Goal: Information Seeking & Learning: Learn about a topic

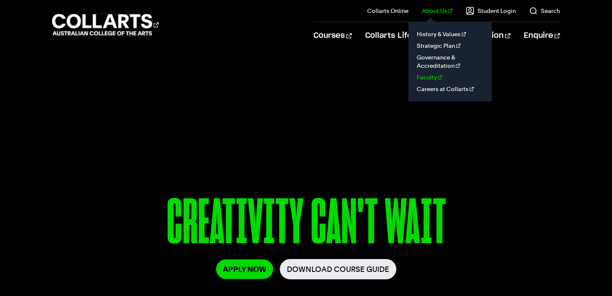
click at [440, 79] on link "Faculty" at bounding box center [450, 78] width 70 height 12
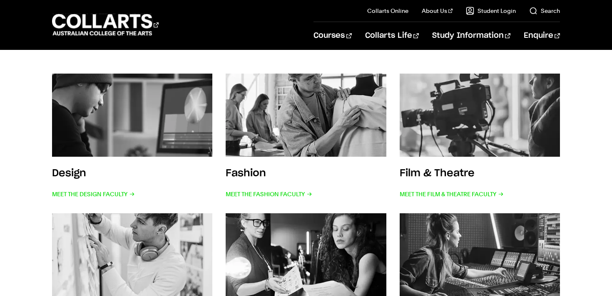
scroll to position [165, 0]
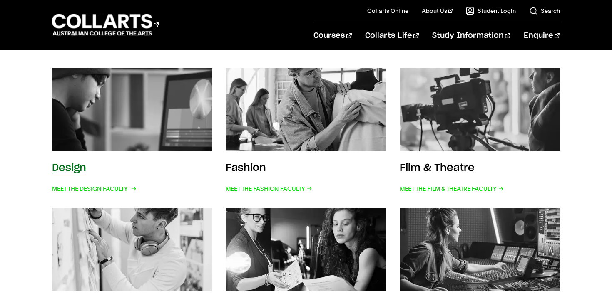
click at [158, 85] on img at bounding box center [132, 110] width 177 height 92
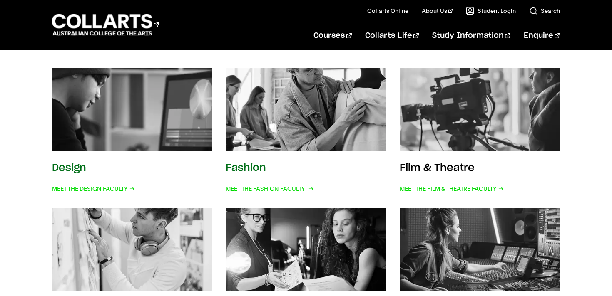
scroll to position [165, 0]
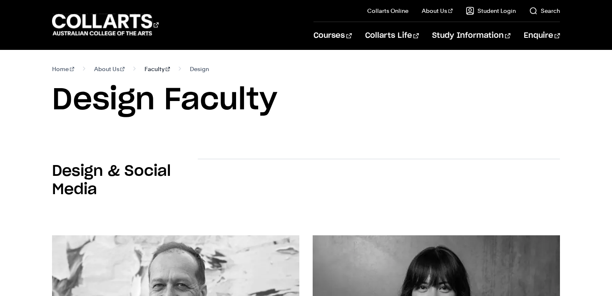
click at [144, 70] on link "Faculty" at bounding box center [156, 69] width 25 height 12
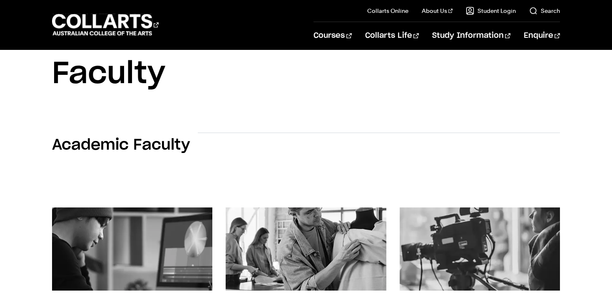
scroll to position [194, 0]
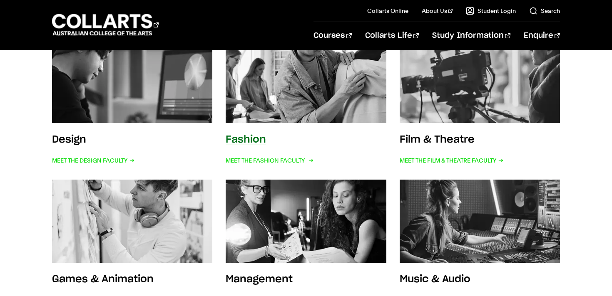
click at [293, 85] on img at bounding box center [306, 82] width 177 height 92
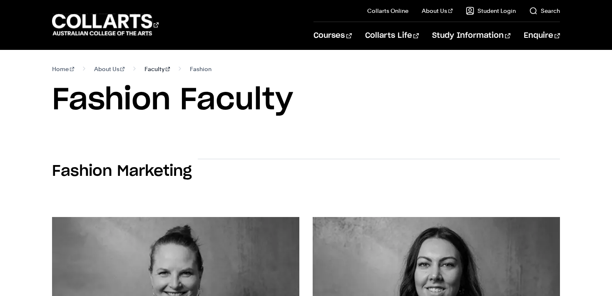
click at [149, 67] on link "Faculty" at bounding box center [156, 69] width 25 height 12
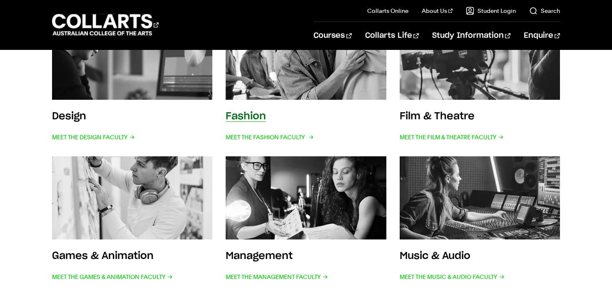
scroll to position [179, 0]
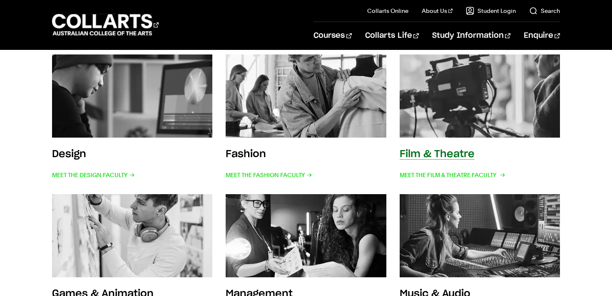
click at [446, 126] on img at bounding box center [479, 96] width 177 height 92
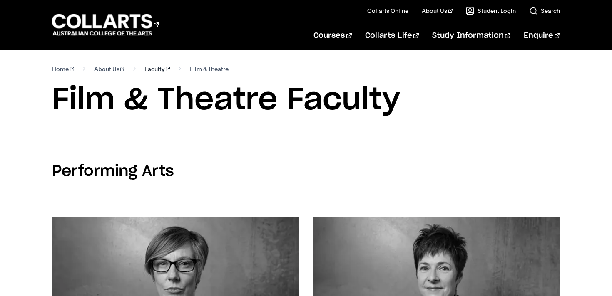
click at [146, 71] on link "Faculty" at bounding box center [156, 69] width 25 height 12
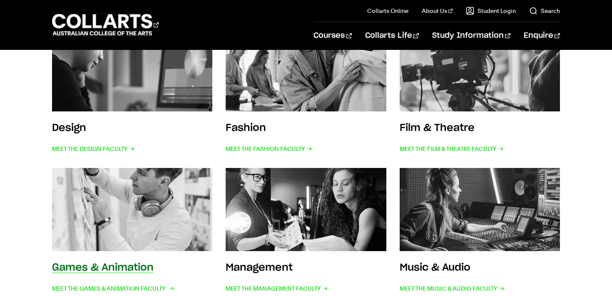
click at [129, 235] on img at bounding box center [132, 210] width 177 height 92
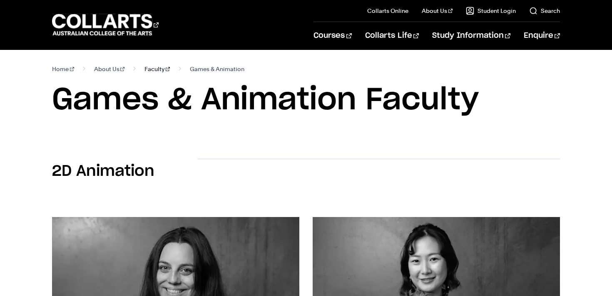
click at [146, 69] on link "Faculty" at bounding box center [156, 69] width 25 height 12
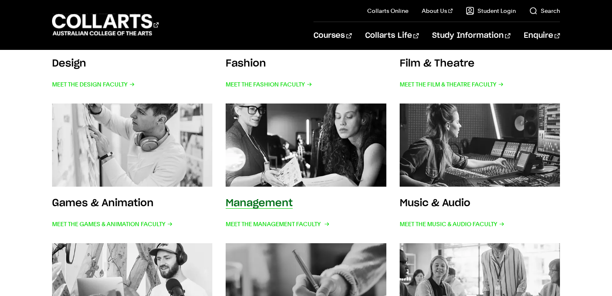
scroll to position [276, 0]
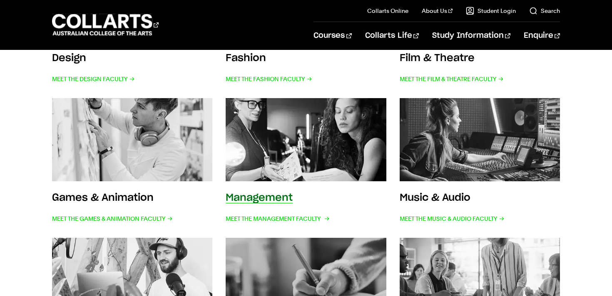
click at [277, 164] on img at bounding box center [306, 140] width 177 height 92
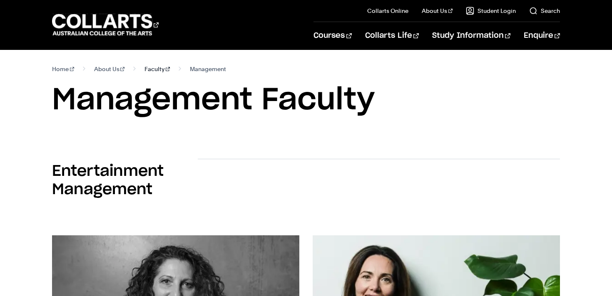
click at [151, 71] on link "Faculty" at bounding box center [156, 69] width 25 height 12
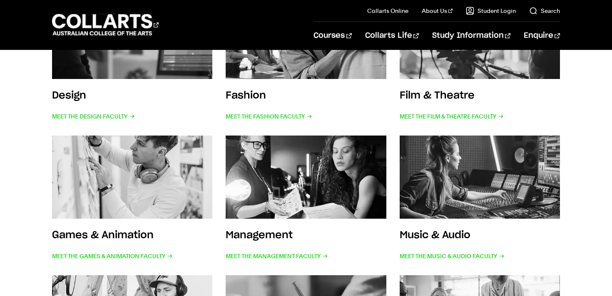
scroll to position [269, 0]
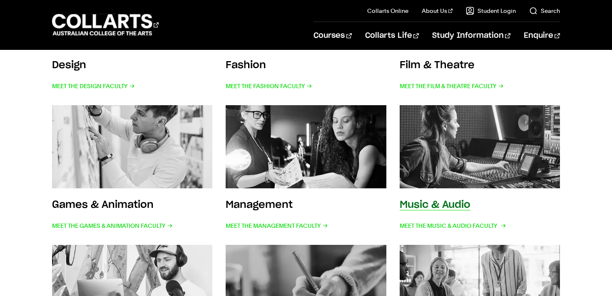
drag, startPoint x: 502, startPoint y: 140, endPoint x: 488, endPoint y: 139, distance: 14.2
click at [502, 140] on img at bounding box center [479, 147] width 177 height 92
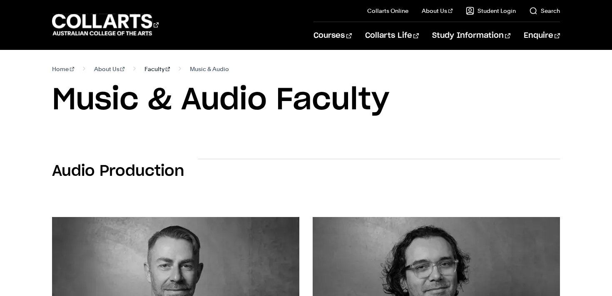
click at [144, 69] on link "Faculty" at bounding box center [156, 69] width 25 height 12
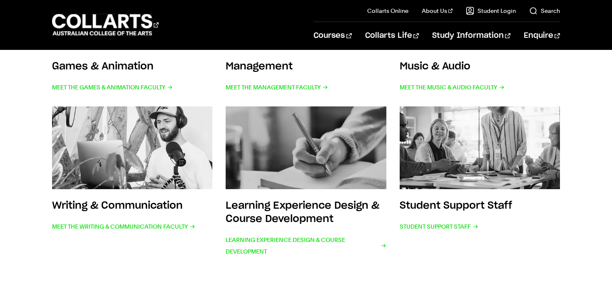
scroll to position [415, 0]
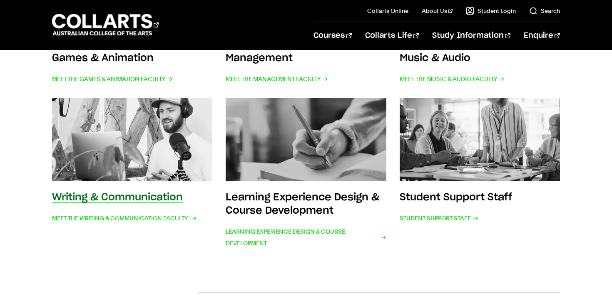
click at [157, 134] on img at bounding box center [132, 140] width 177 height 92
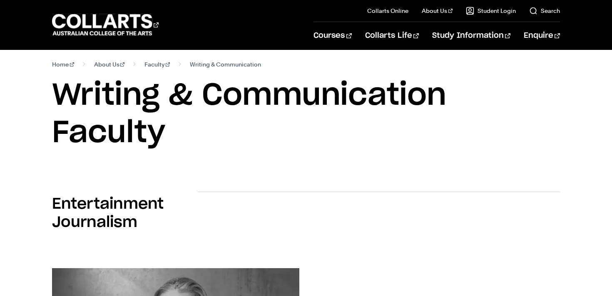
scroll to position [4, 0]
click at [146, 66] on link "Faculty" at bounding box center [156, 65] width 25 height 12
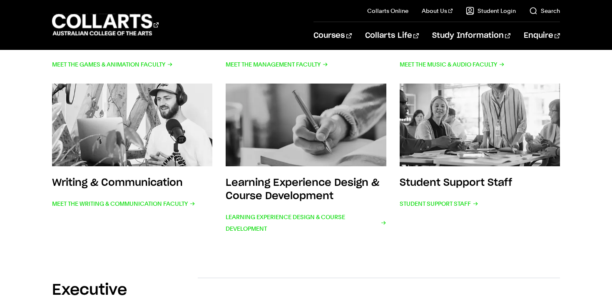
scroll to position [443, 0]
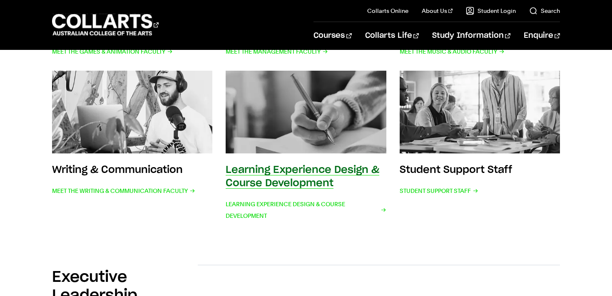
drag, startPoint x: 345, startPoint y: 128, endPoint x: 388, endPoint y: 135, distance: 43.4
click at [345, 128] on img at bounding box center [306, 113] width 177 height 92
